Goal: Check status: Check status

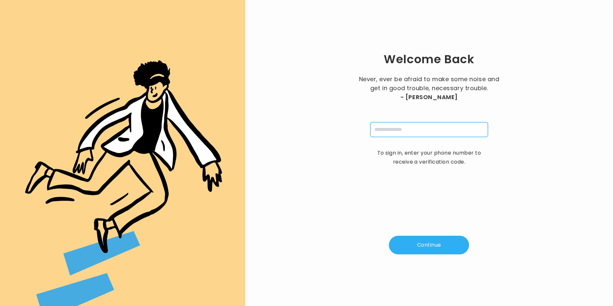
click at [398, 134] on input "tel" at bounding box center [429, 129] width 118 height 15
type input "**********"
type input "*"
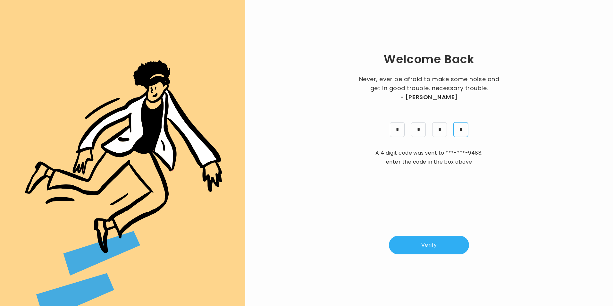
type input "*"
click at [443, 248] on button "Verify" at bounding box center [429, 245] width 80 height 19
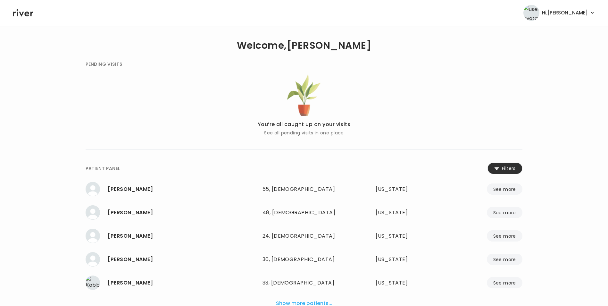
click at [509, 169] on button "Filters" at bounding box center [505, 169] width 35 height 12
click at [326, 165] on input "name" at bounding box center [285, 169] width 204 height 13
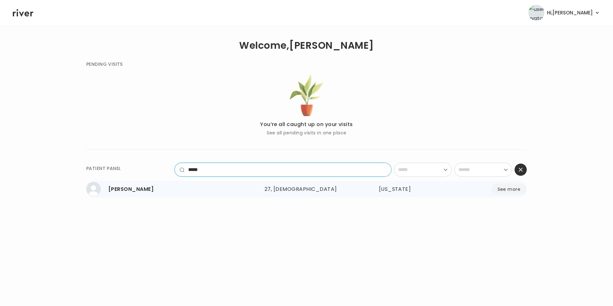
type input "*****"
click at [513, 190] on button "See more" at bounding box center [509, 188] width 36 height 11
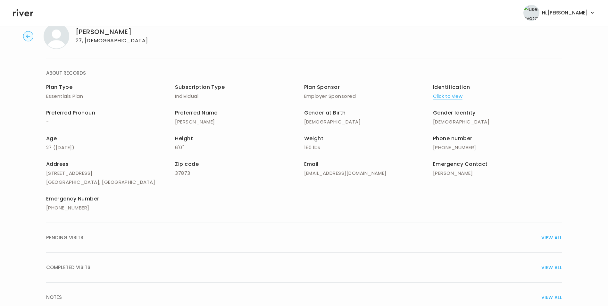
scroll to position [32, 0]
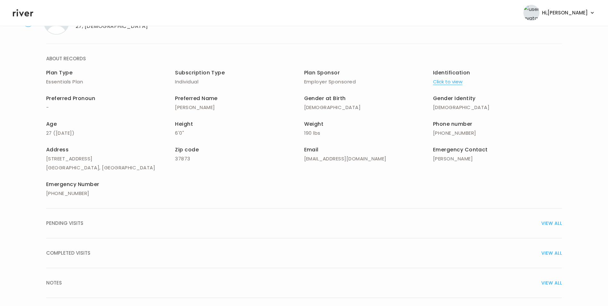
click at [554, 252] on span "VIEW ALL" at bounding box center [552, 253] width 21 height 9
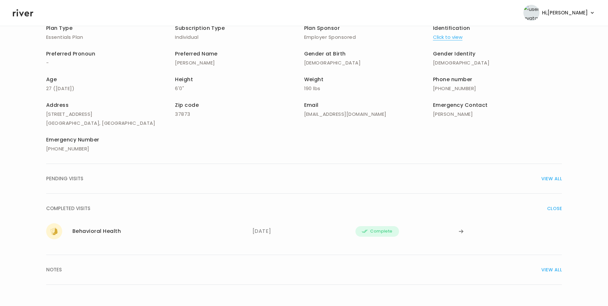
scroll to position [77, 0]
click at [461, 230] on icon at bounding box center [461, 231] width 4 height 4
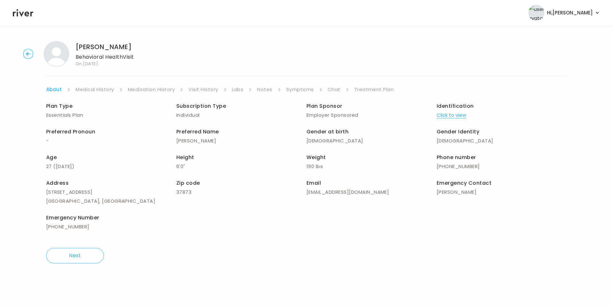
click at [371, 86] on link "Treatment Plan" at bounding box center [374, 89] width 40 height 9
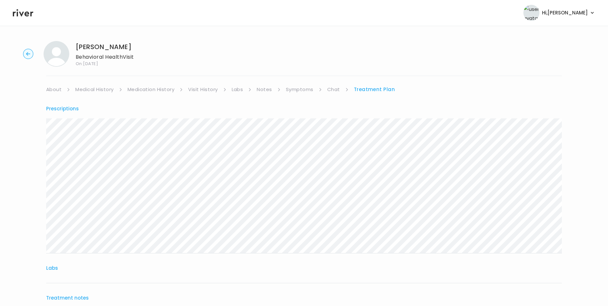
click at [28, 13] on icon at bounding box center [23, 12] width 21 height 7
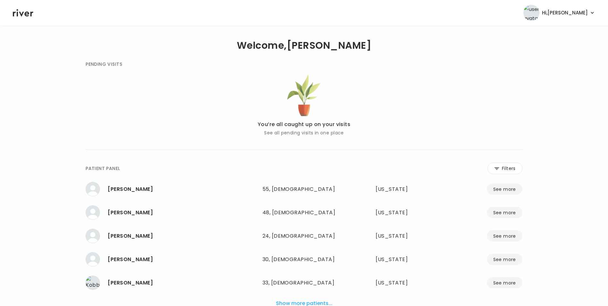
click at [287, 172] on div "**********" at bounding box center [348, 169] width 350 height 12
click at [500, 168] on button "Filters" at bounding box center [505, 169] width 35 height 12
click at [370, 171] on input "name" at bounding box center [285, 169] width 204 height 13
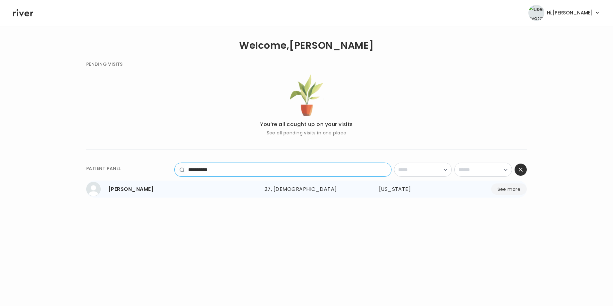
type input "**********"
click at [513, 190] on button "See more" at bounding box center [509, 188] width 36 height 11
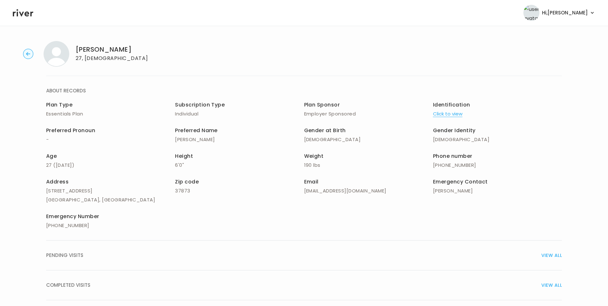
click at [551, 284] on span "VIEW ALL" at bounding box center [552, 285] width 21 height 9
click at [555, 281] on span "CLOSE" at bounding box center [555, 285] width 15 height 9
click at [558, 284] on span "VIEW ALL" at bounding box center [552, 285] width 21 height 9
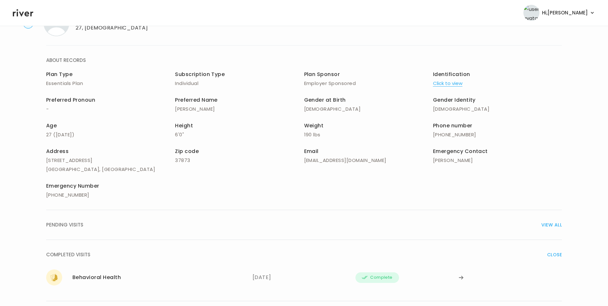
scroll to position [77, 0]
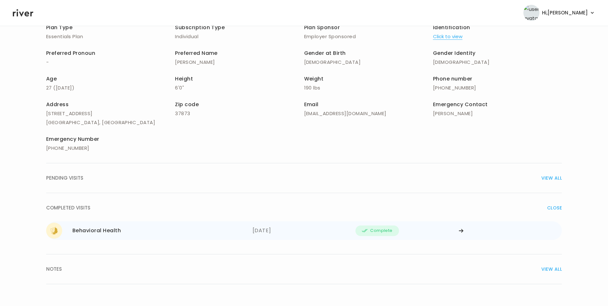
click at [465, 230] on div at bounding box center [510, 231] width 103 height 16
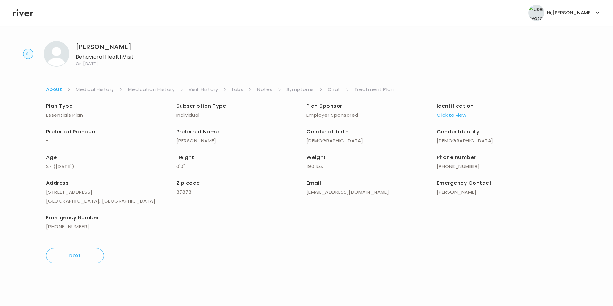
click at [387, 91] on link "Treatment Plan" at bounding box center [374, 89] width 40 height 9
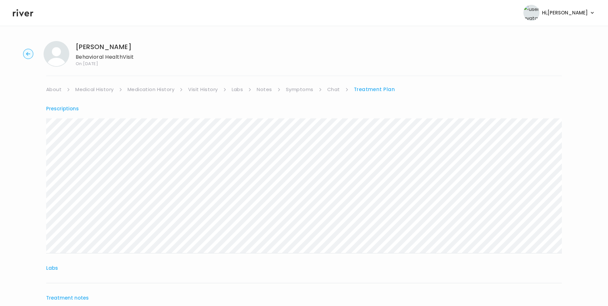
click at [29, 13] on icon at bounding box center [23, 12] width 21 height 7
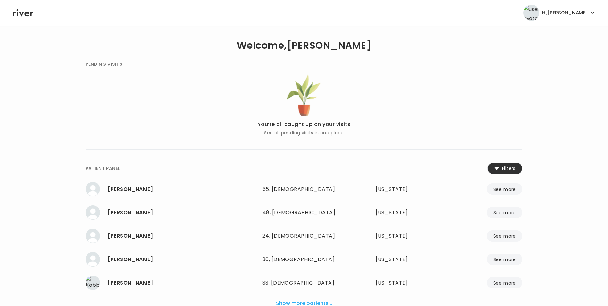
click at [500, 170] on button "Filters" at bounding box center [505, 169] width 35 height 12
click at [332, 169] on input "name" at bounding box center [285, 169] width 204 height 13
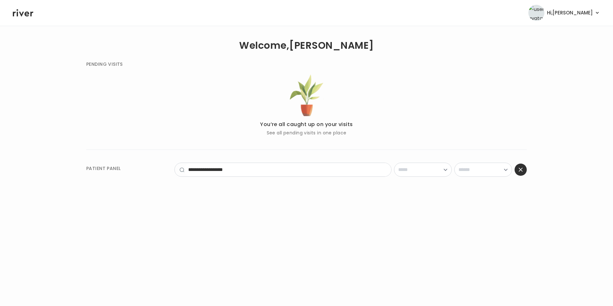
drag, startPoint x: 305, startPoint y: 213, endPoint x: 301, endPoint y: 210, distance: 4.7
click at [305, 213] on main "**********" at bounding box center [306, 166] width 613 height 280
click at [243, 173] on input "**********" at bounding box center [287, 169] width 207 height 13
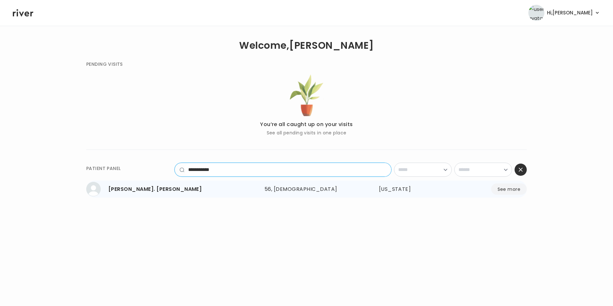
type input "**********"
click at [503, 191] on button "See more" at bounding box center [509, 188] width 36 height 11
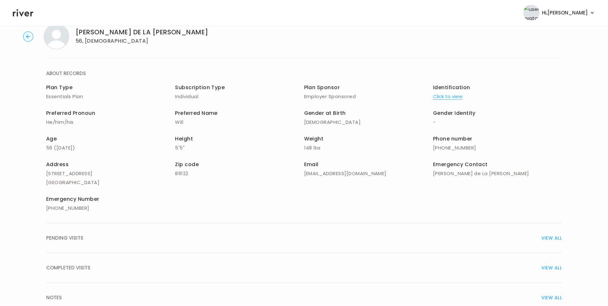
scroll to position [32, 0]
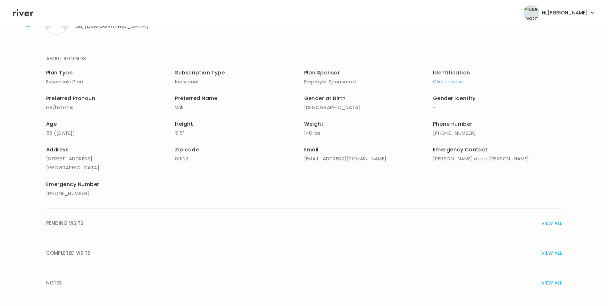
click at [562, 254] on span "VIEW ALL" at bounding box center [552, 253] width 21 height 9
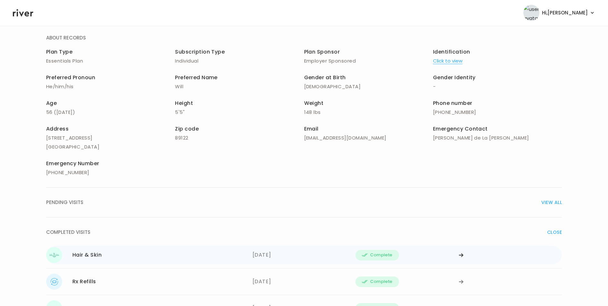
scroll to position [64, 0]
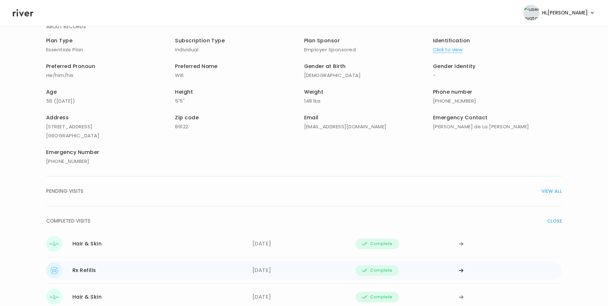
click at [462, 268] on icon at bounding box center [461, 270] width 5 height 5
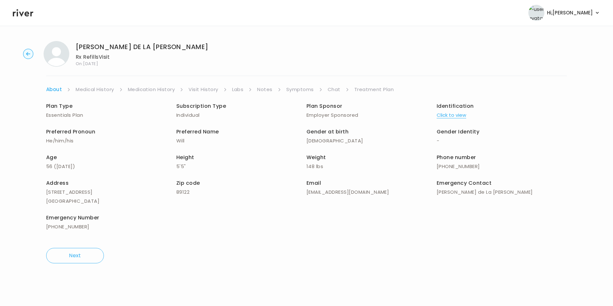
click at [376, 90] on link "Treatment Plan" at bounding box center [374, 89] width 40 height 9
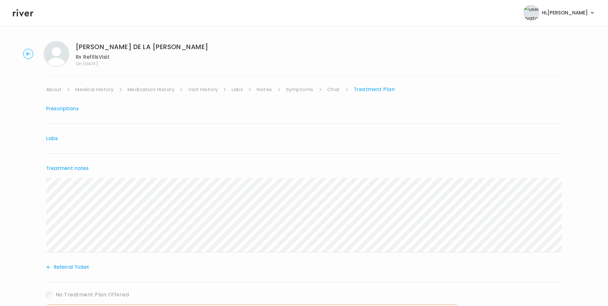
click at [29, 51] on circle "button" at bounding box center [28, 54] width 10 height 10
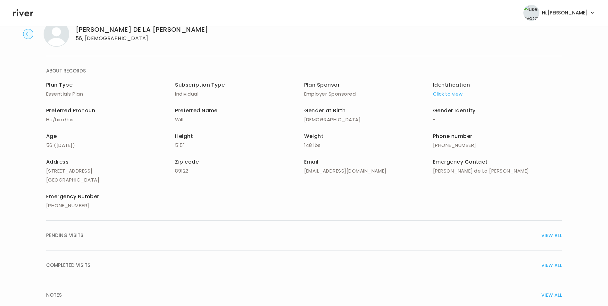
scroll to position [46, 0]
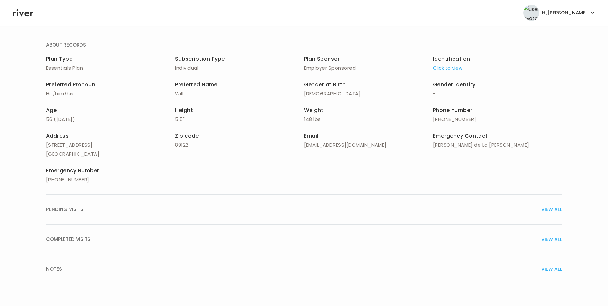
click at [547, 236] on span "VIEW ALL" at bounding box center [552, 239] width 21 height 9
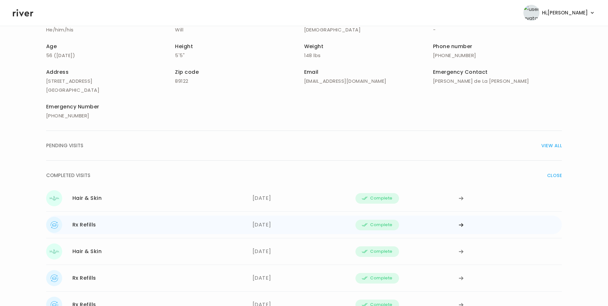
scroll to position [110, 0]
click at [464, 248] on div at bounding box center [510, 251] width 103 height 16
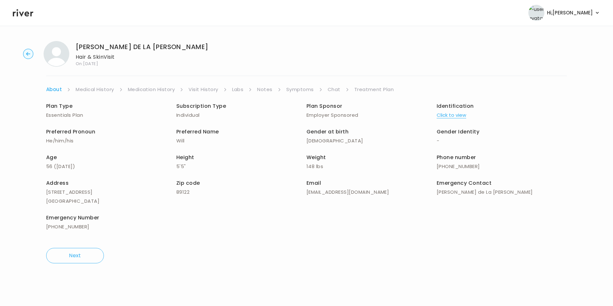
click at [379, 89] on link "Treatment Plan" at bounding box center [374, 89] width 40 height 9
